Goal: Transaction & Acquisition: Purchase product/service

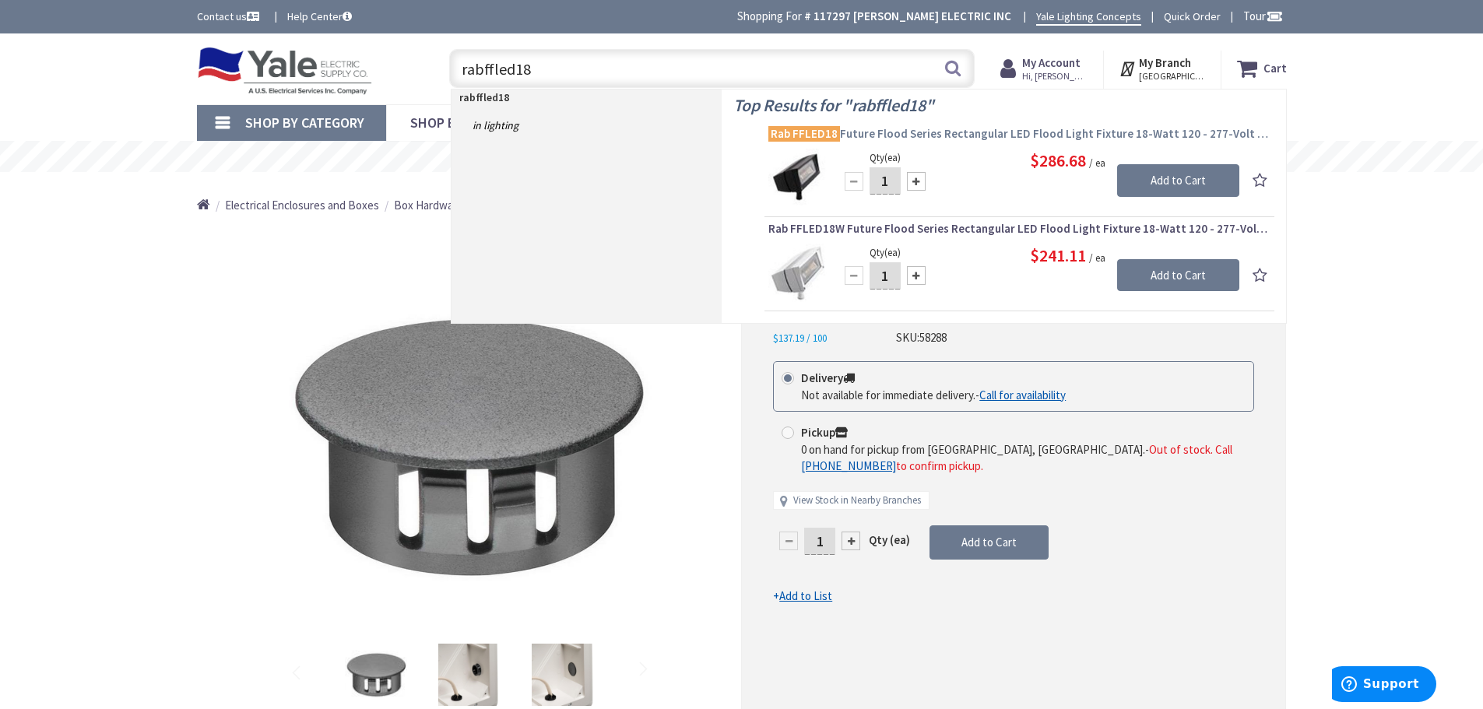
type input "rabffled18"
click at [1013, 135] on span "Rab FFLED18 Future Flood Series Rectangular LED Flood Light Fixture 18-Watt 120…" at bounding box center [1019, 134] width 502 height 16
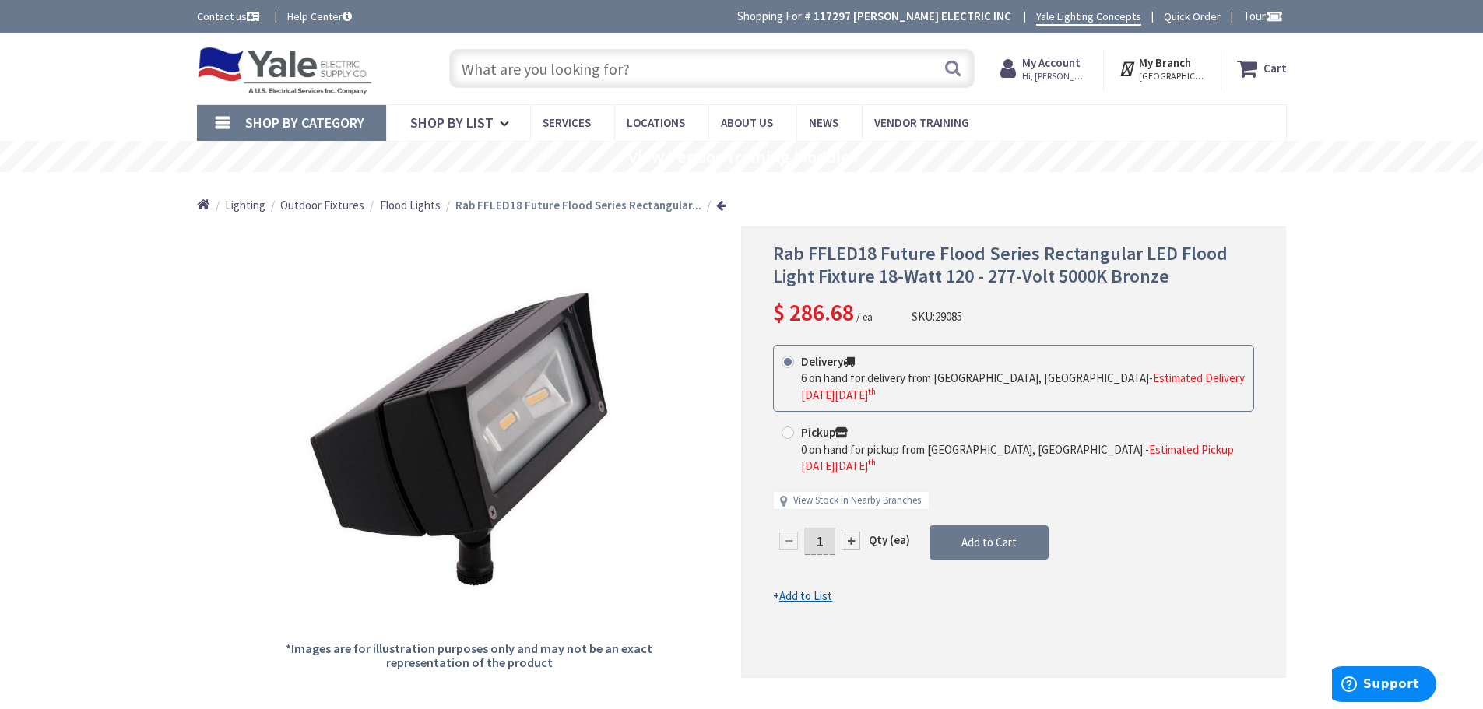
click at [855, 532] on div at bounding box center [850, 541] width 19 height 19
type input "2"
click at [1001, 535] on span "Add to Cart" at bounding box center [988, 542] width 55 height 15
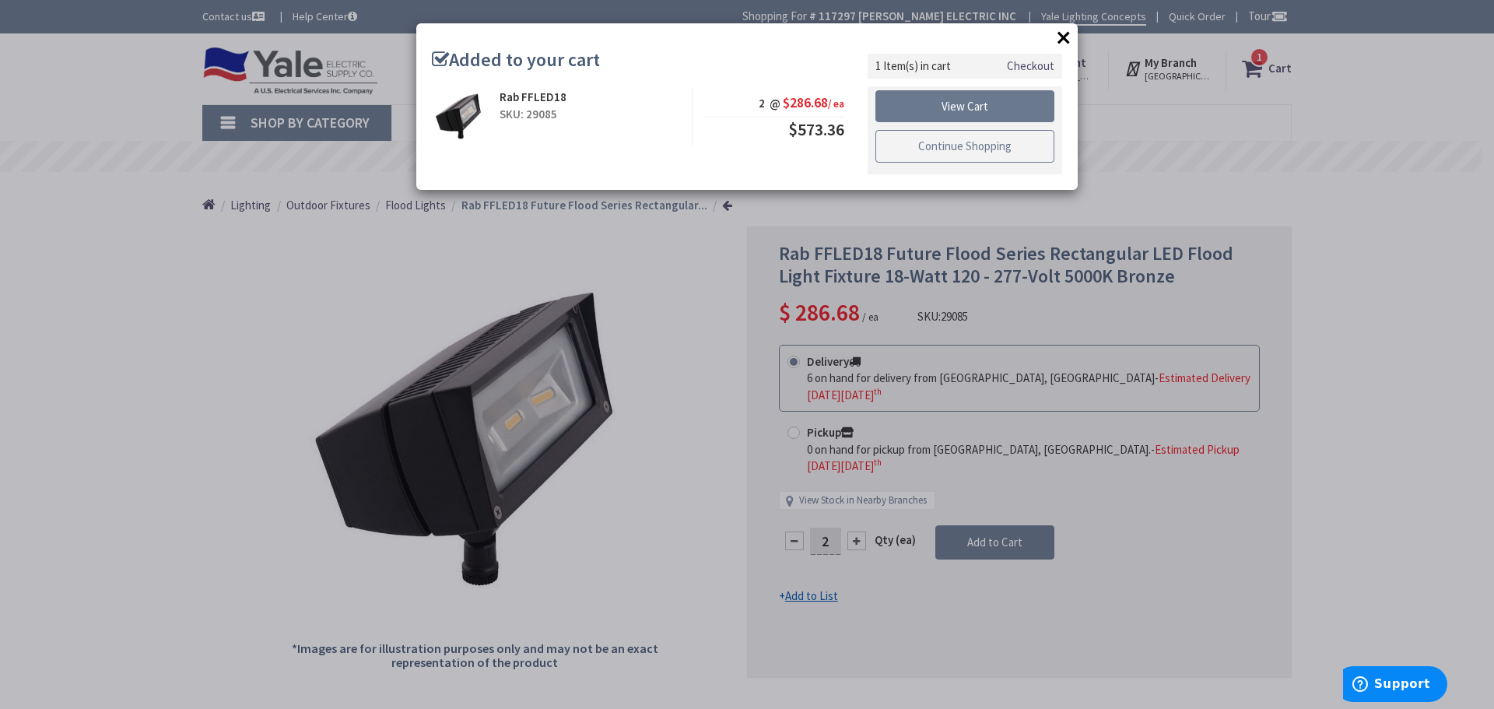
click at [950, 150] on link "Continue Shopping" at bounding box center [965, 146] width 179 height 33
